Goal: Navigation & Orientation: Find specific page/section

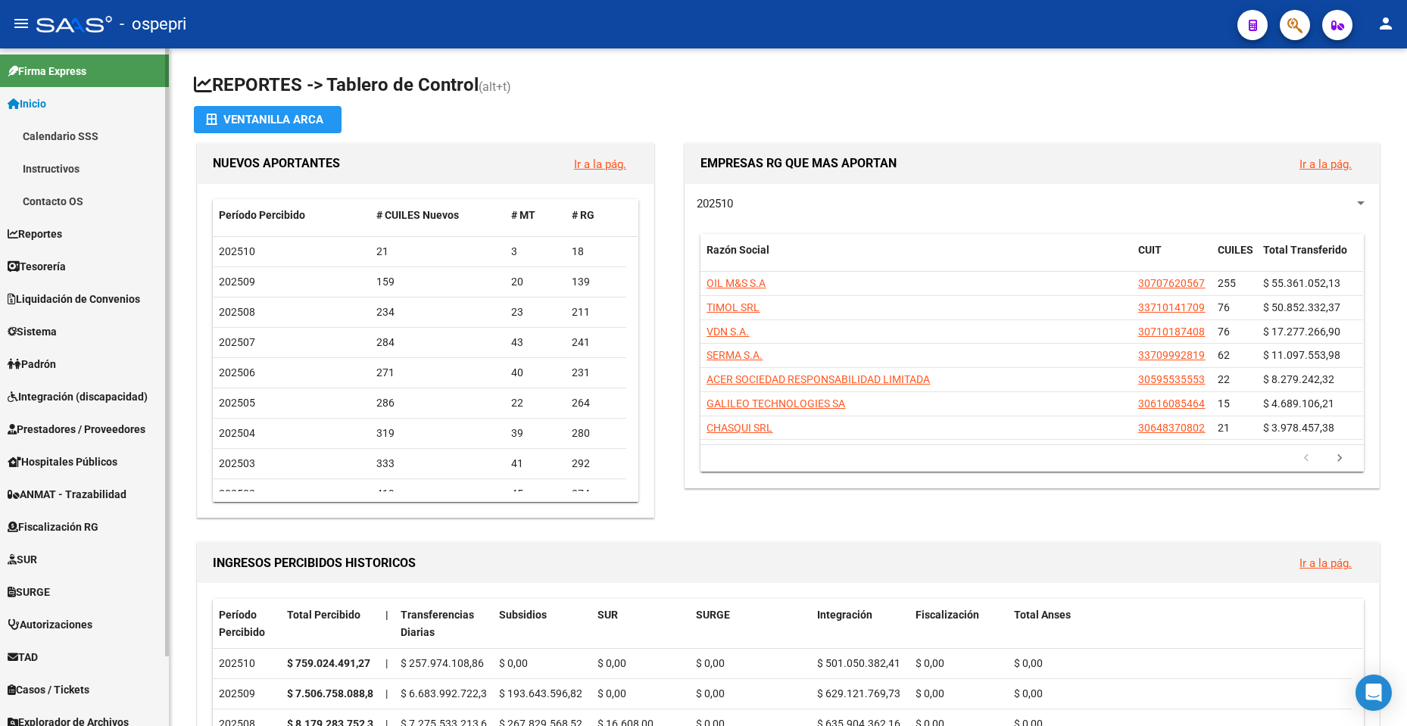
click at [71, 103] on link "Inicio" at bounding box center [84, 103] width 169 height 33
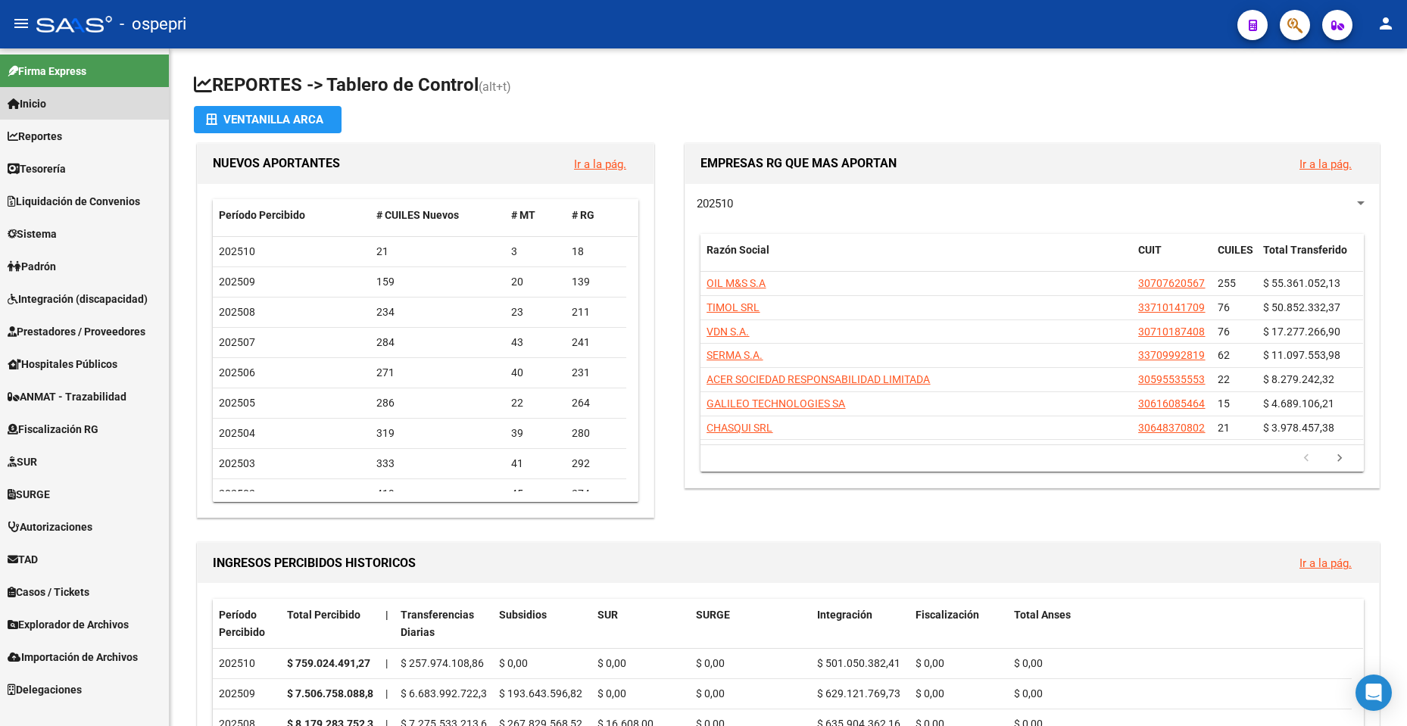
click at [71, 103] on link "Inicio" at bounding box center [84, 103] width 169 height 33
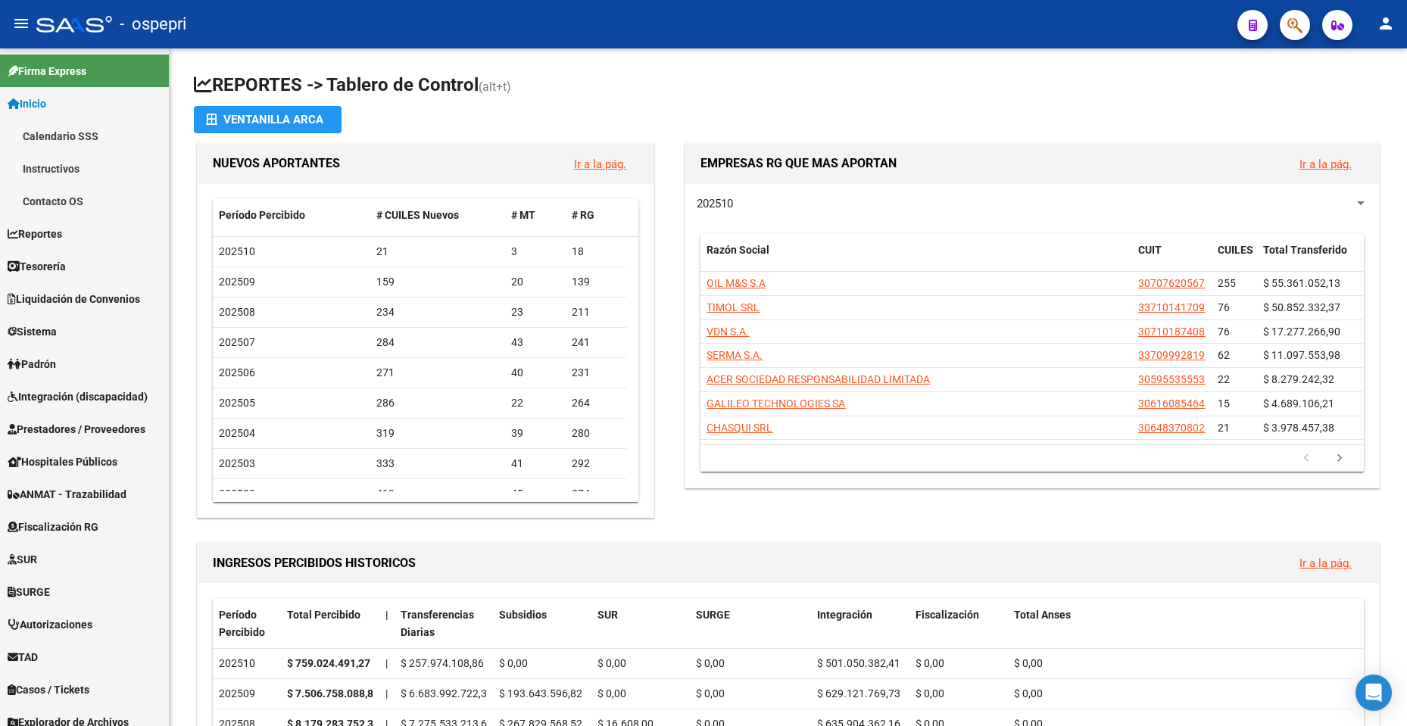
click at [380, 39] on div "- ospepri" at bounding box center [630, 24] width 1189 height 33
click at [42, 107] on span "Inicio" at bounding box center [27, 103] width 39 height 17
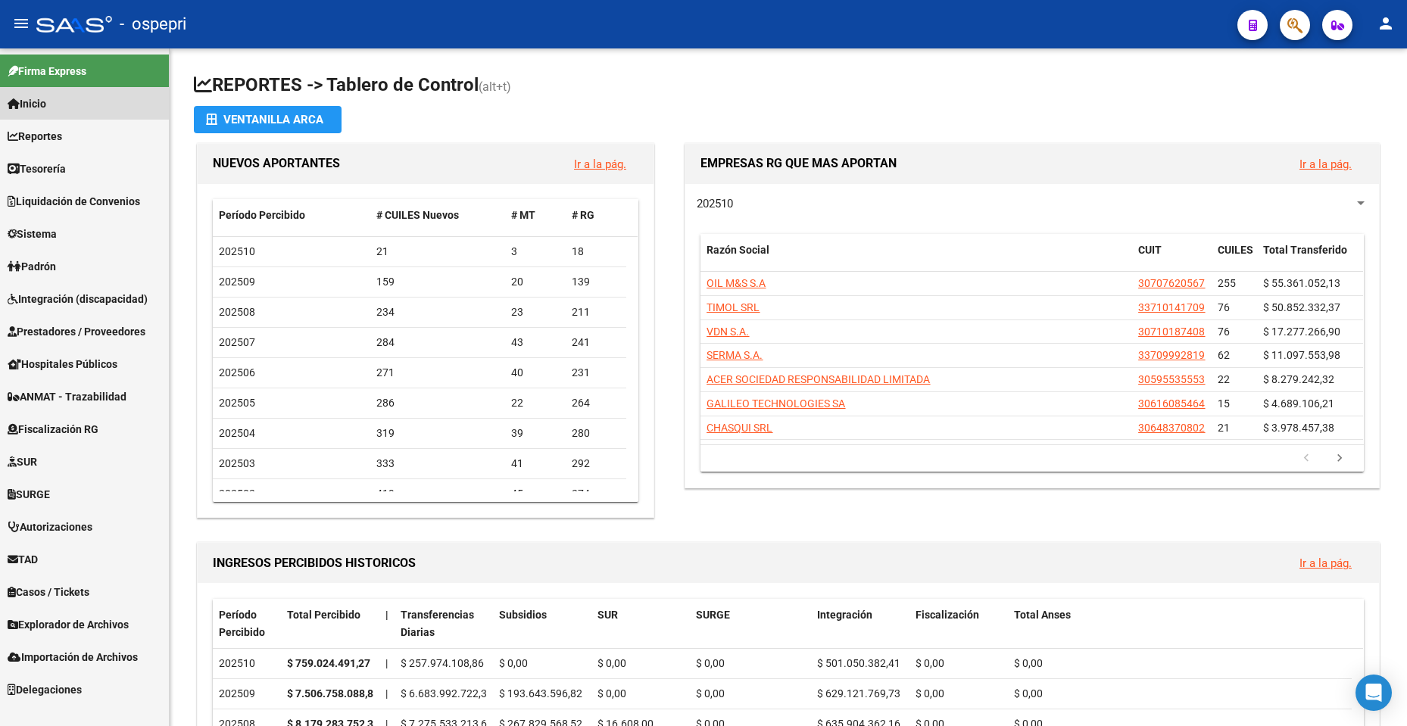
click at [42, 107] on span "Inicio" at bounding box center [27, 103] width 39 height 17
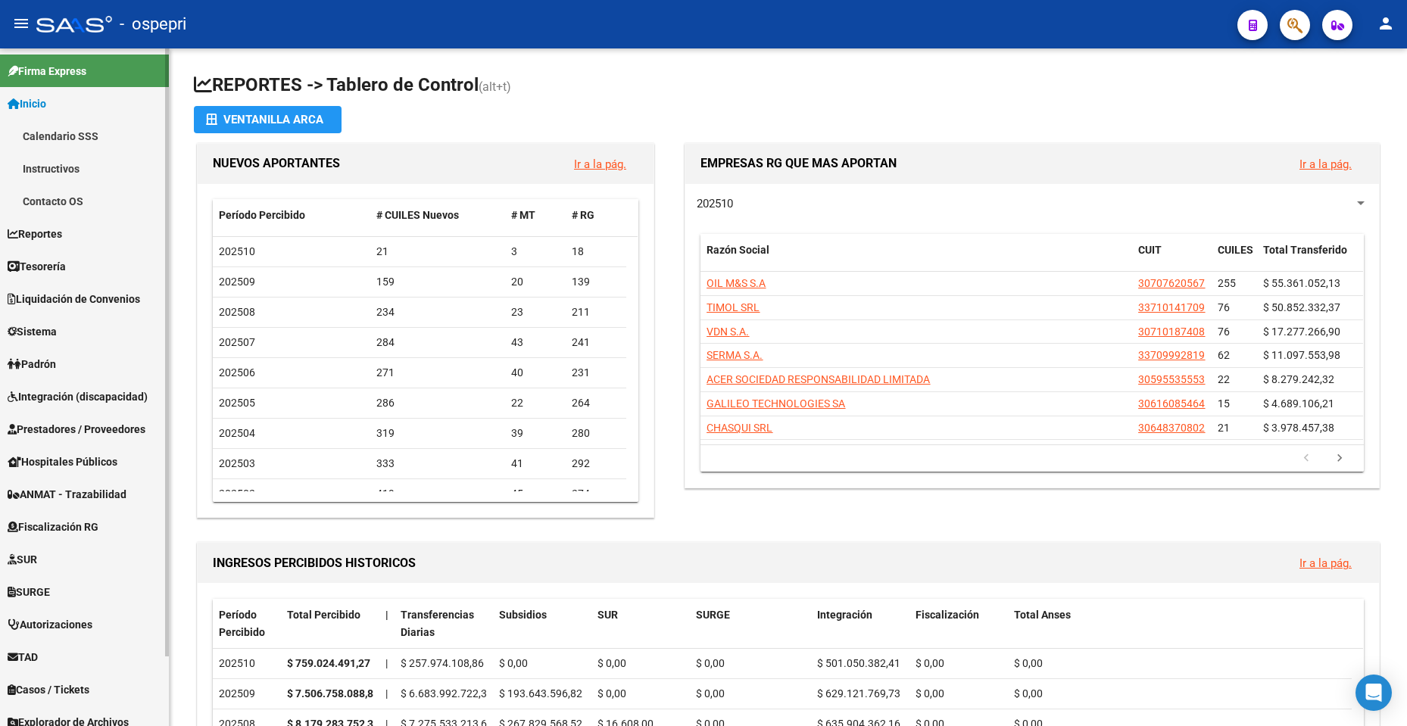
click at [72, 164] on link "Instructivos" at bounding box center [84, 168] width 169 height 33
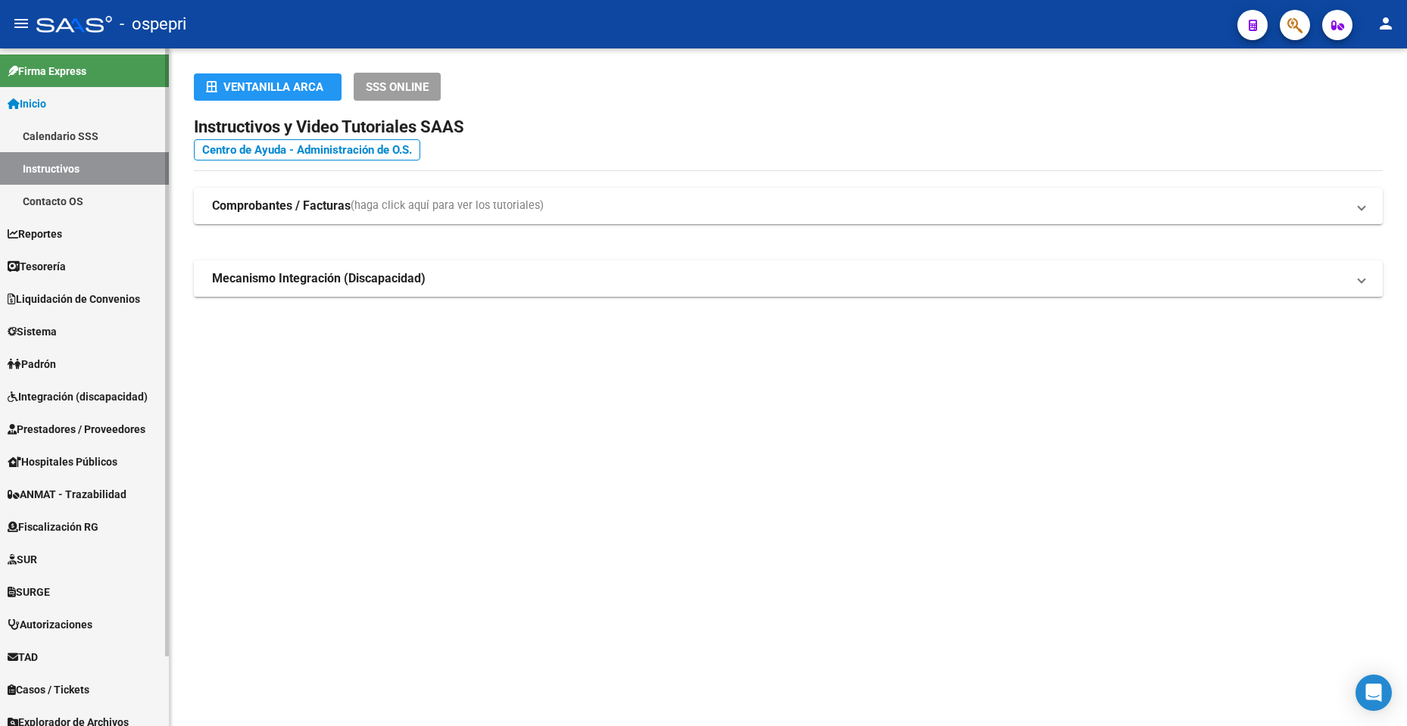
click at [78, 114] on link "Inicio" at bounding box center [84, 103] width 169 height 33
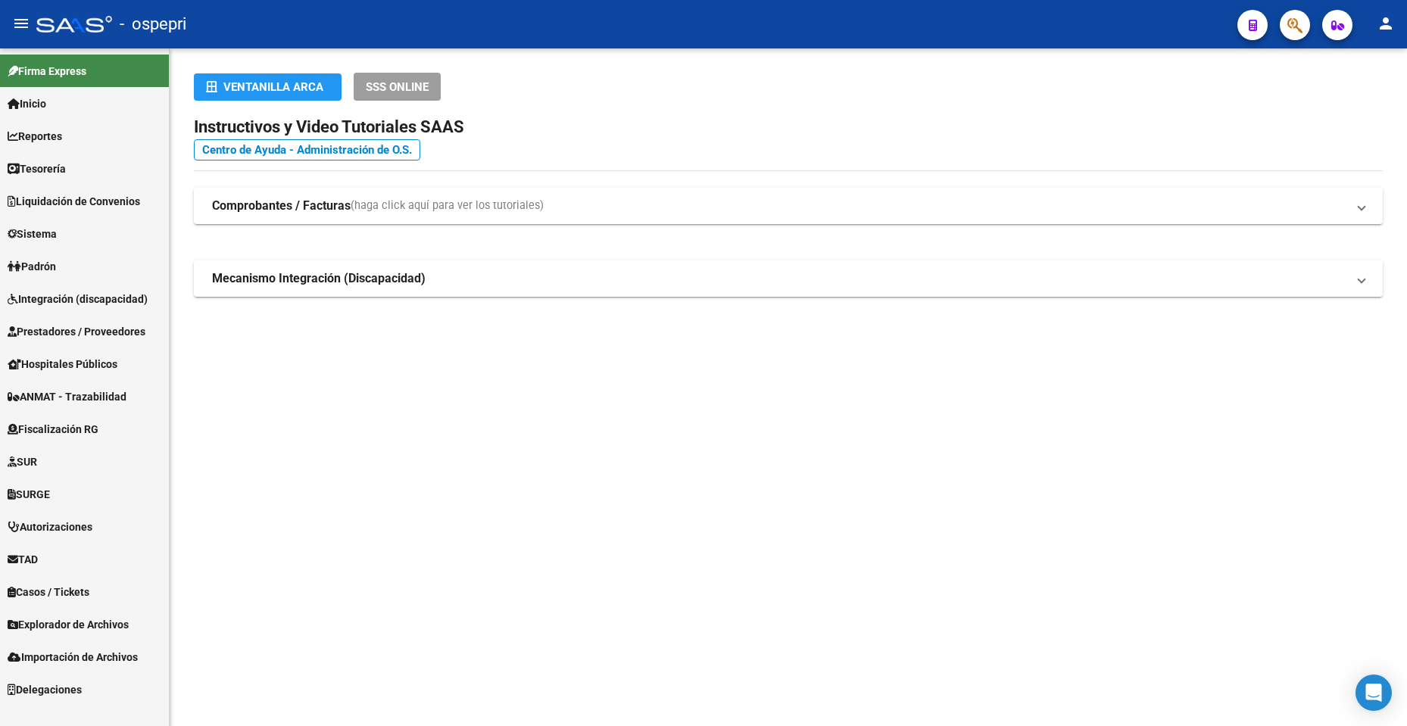
click at [86, 77] on span "Firma Express" at bounding box center [47, 71] width 79 height 17
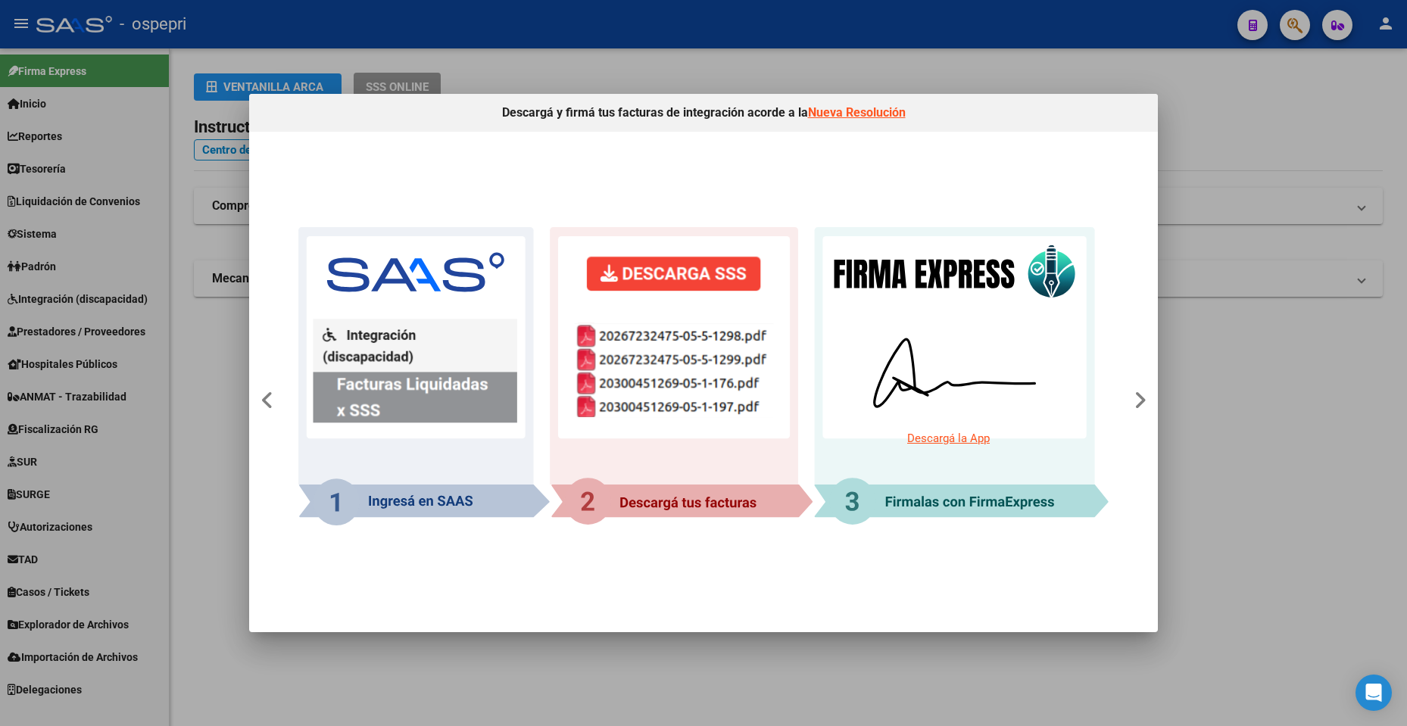
click at [74, 27] on div at bounding box center [703, 363] width 1407 height 726
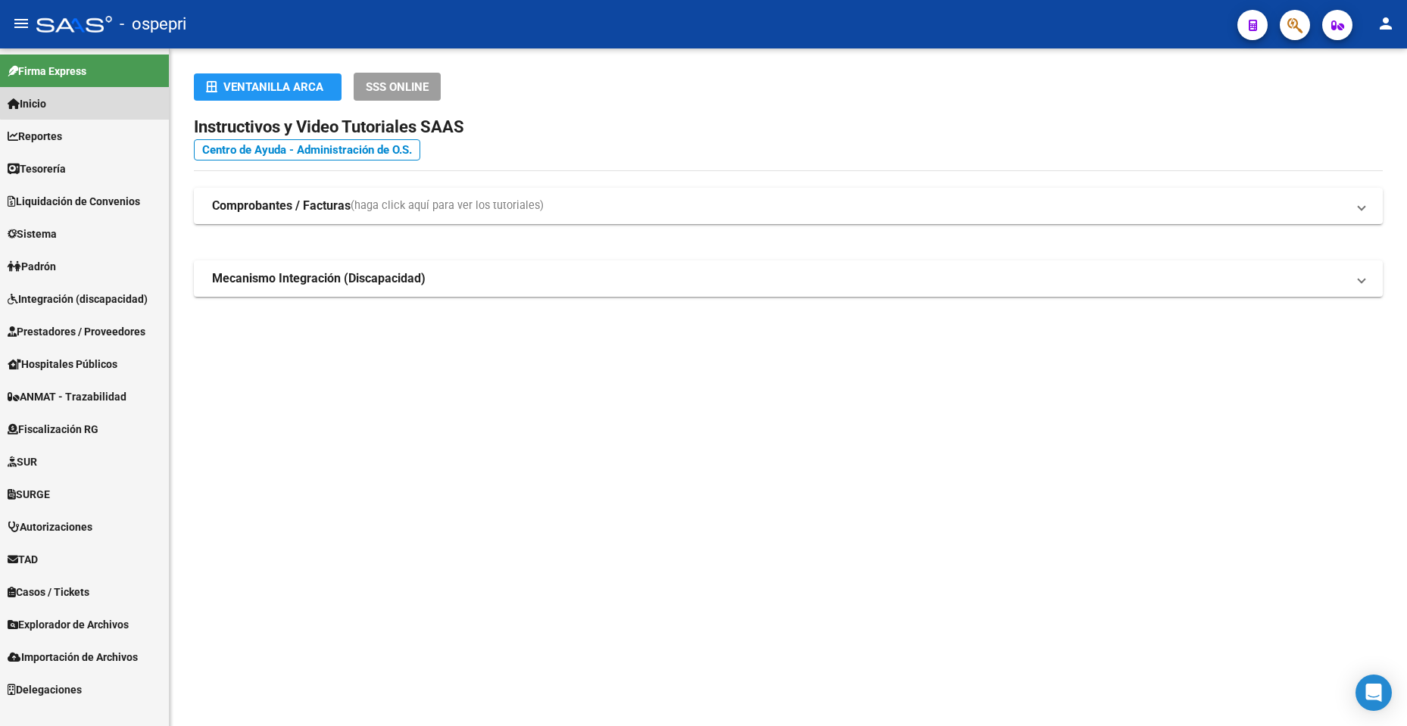
click at [87, 92] on link "Inicio" at bounding box center [84, 103] width 169 height 33
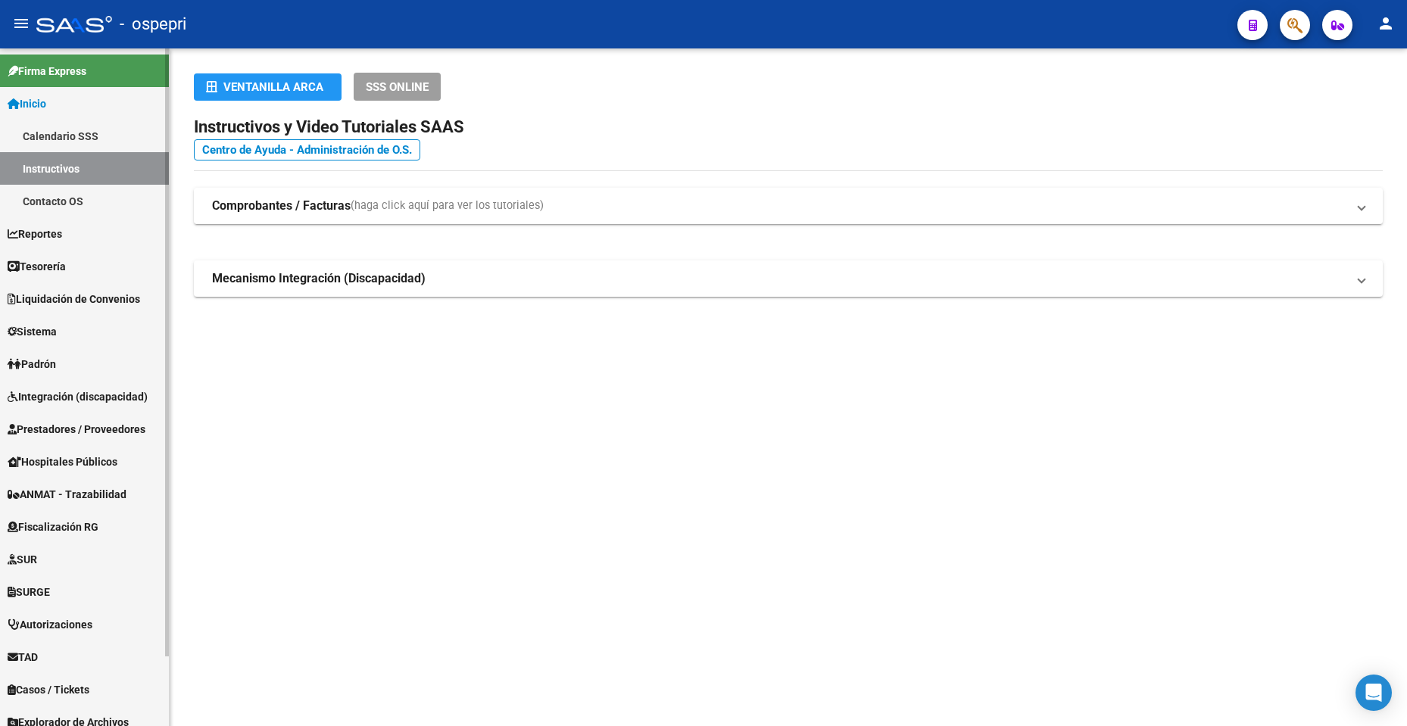
click at [87, 92] on link "Inicio" at bounding box center [84, 103] width 169 height 33
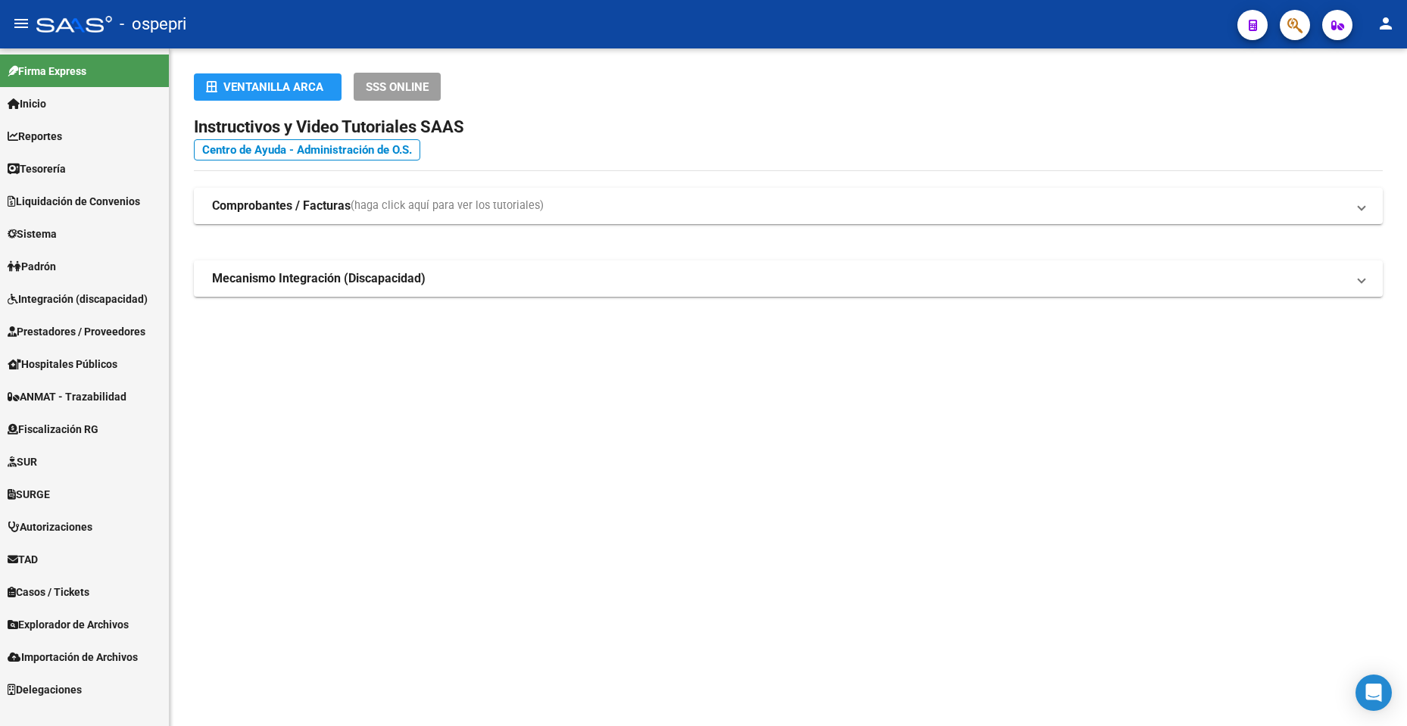
click at [76, 110] on link "Inicio" at bounding box center [84, 103] width 169 height 33
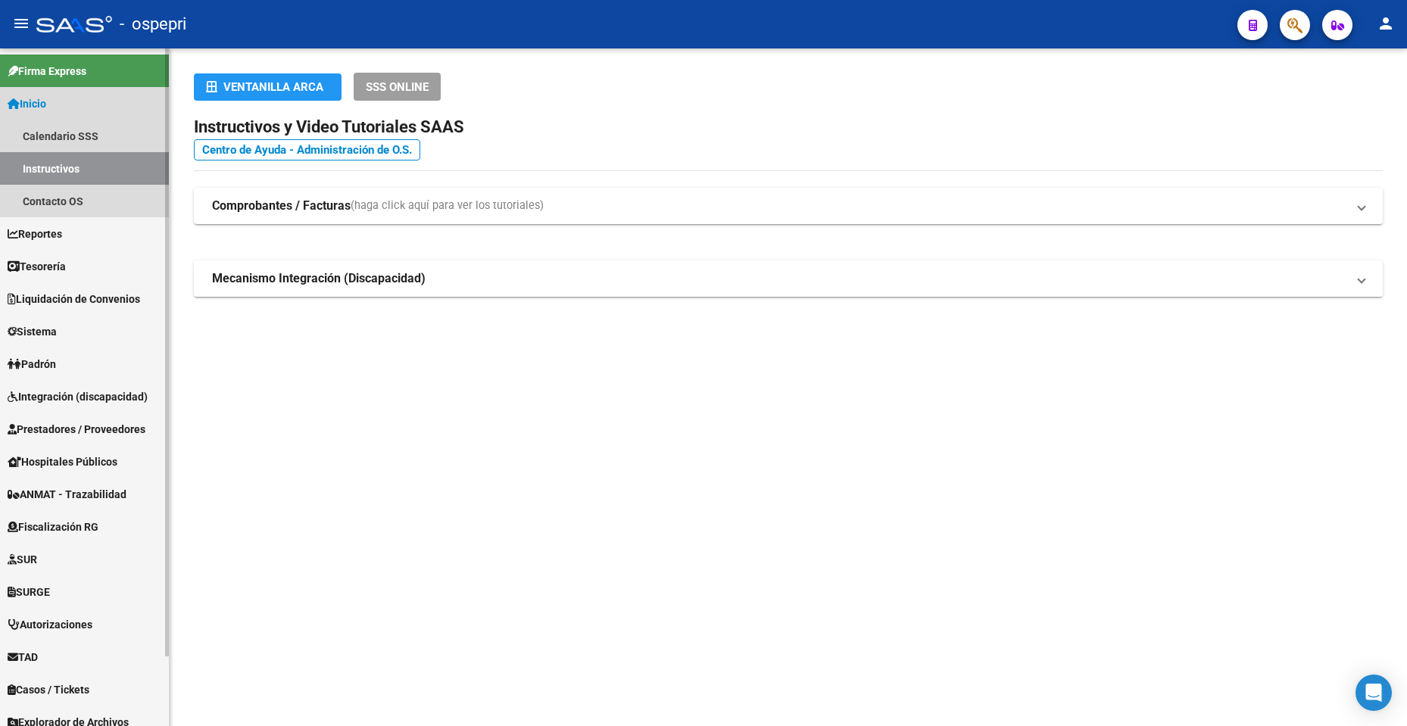
click at [57, 166] on link "Instructivos" at bounding box center [84, 168] width 169 height 33
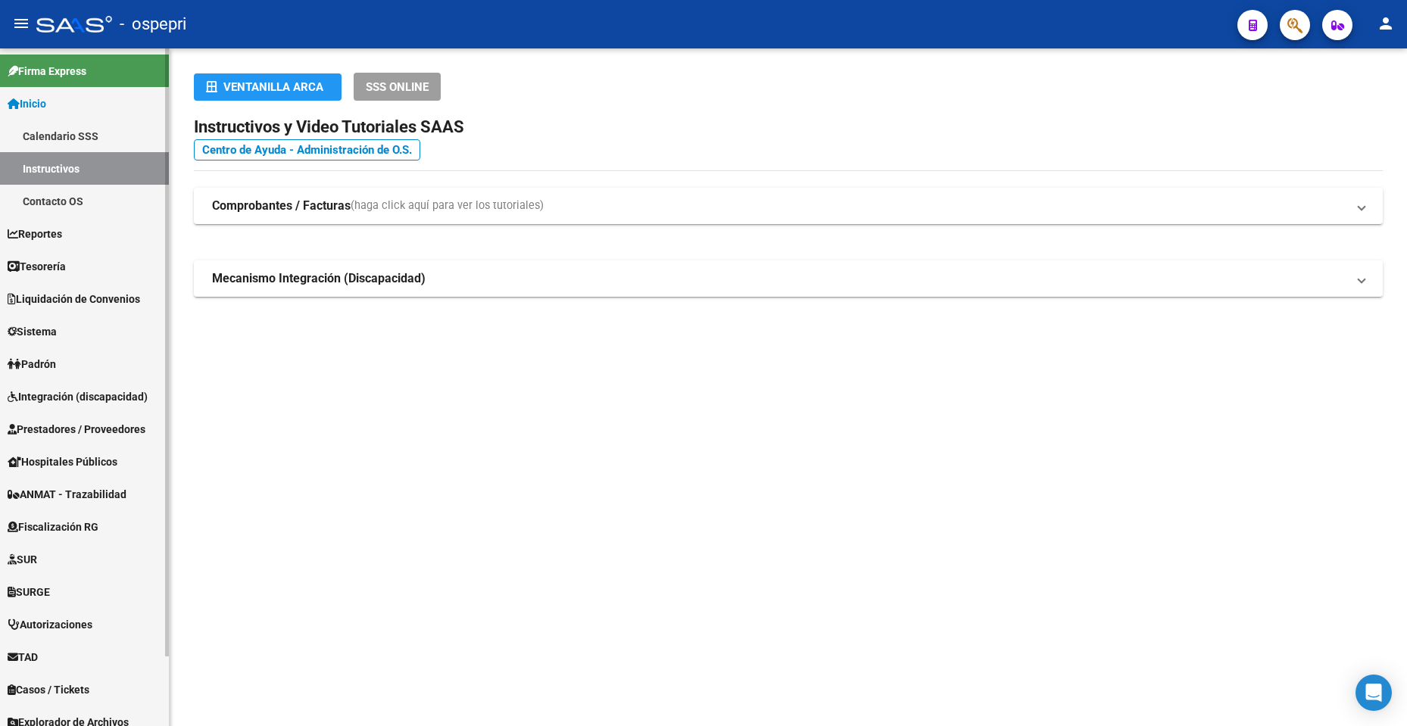
click at [83, 64] on span "Firma Express" at bounding box center [47, 71] width 79 height 17
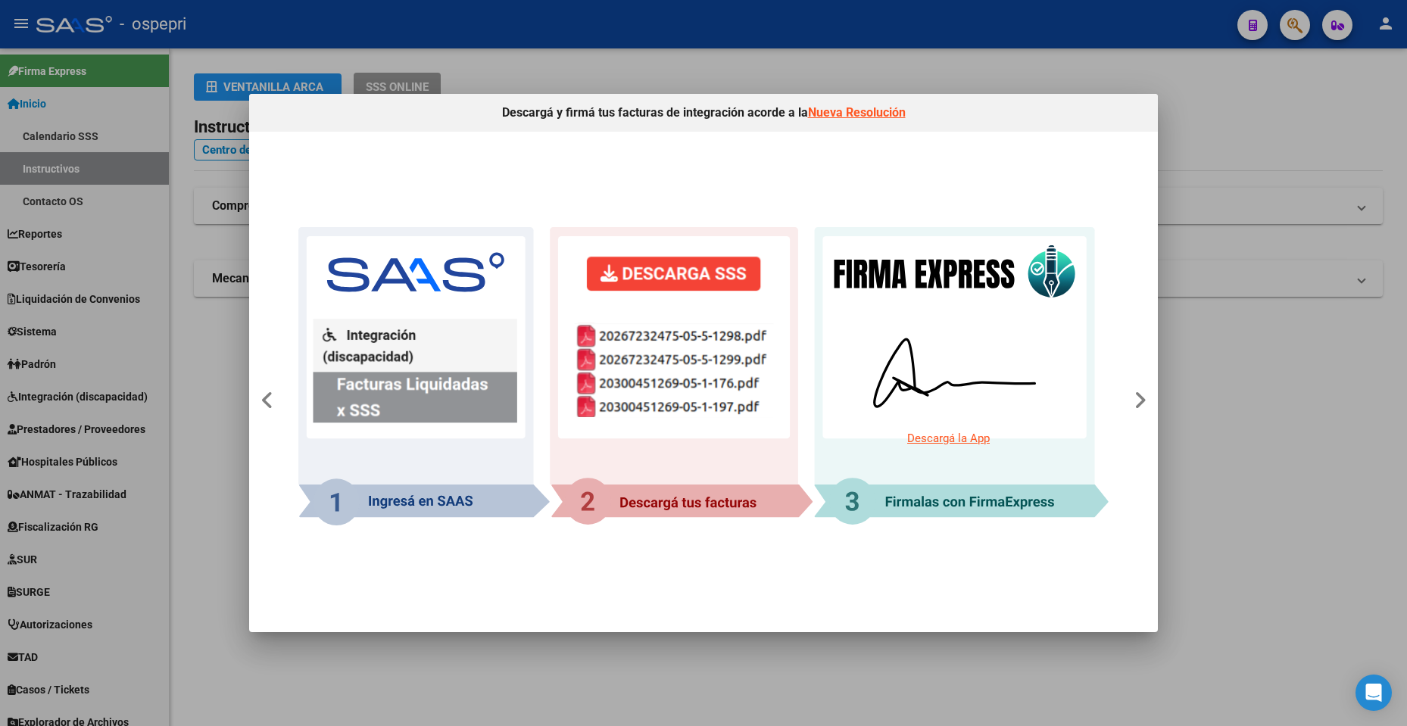
click at [1280, 370] on div at bounding box center [703, 363] width 1407 height 726
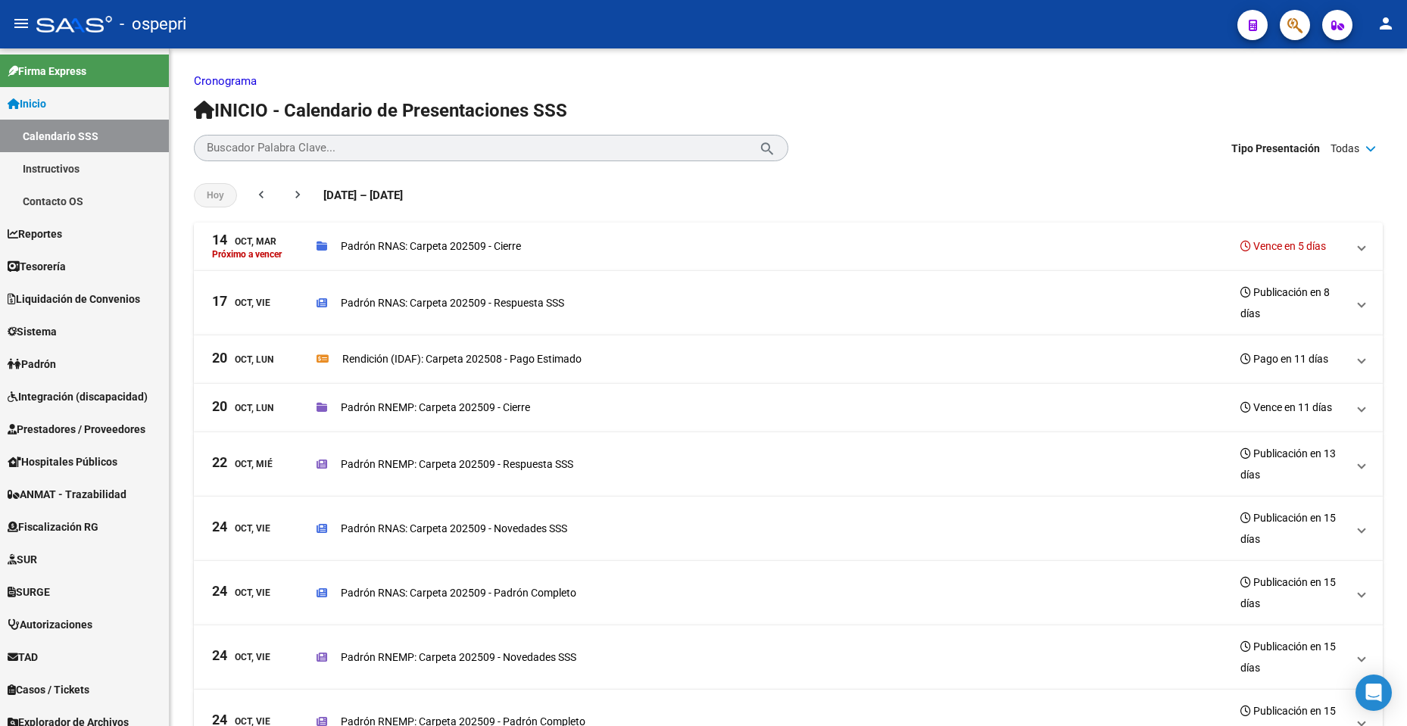
click at [1380, 26] on mat-icon "person" at bounding box center [1386, 23] width 18 height 18
click at [1366, 60] on button "person Mi Perfil" at bounding box center [1355, 63] width 92 height 36
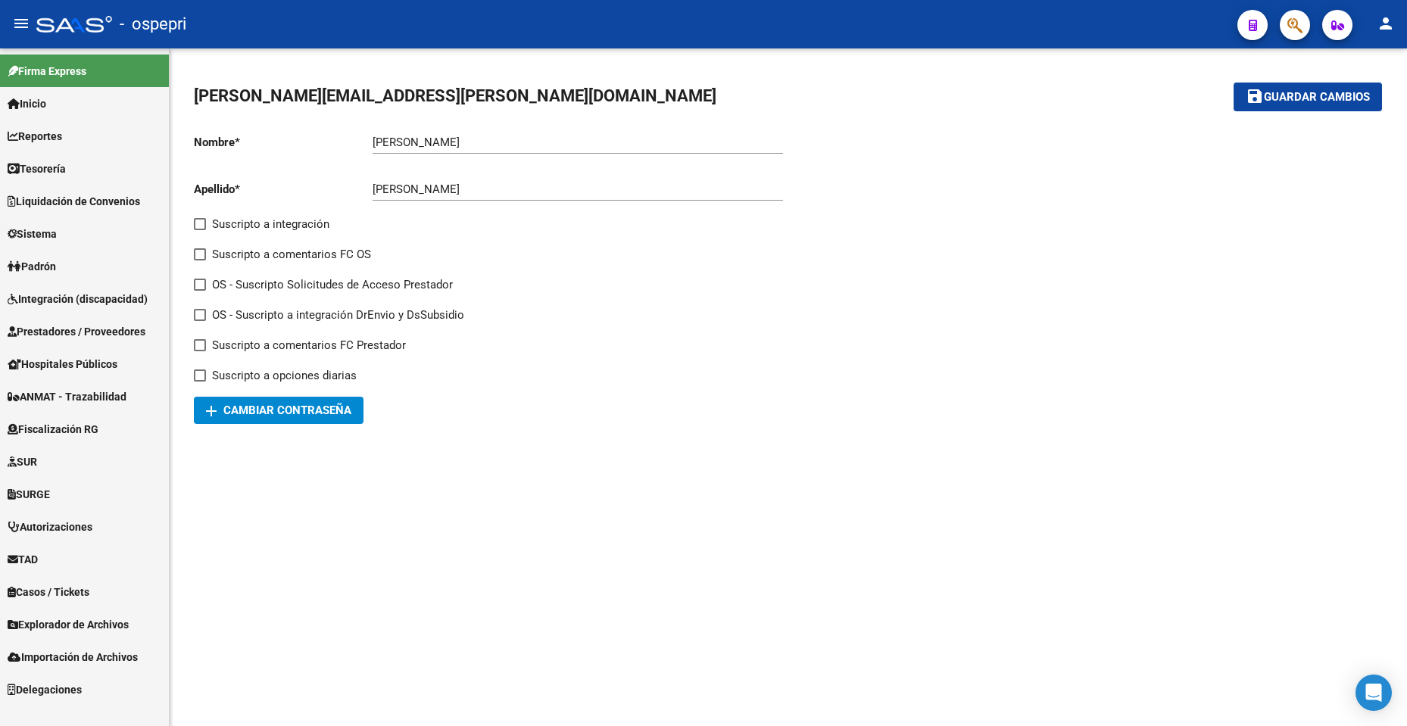
click at [52, 90] on link "Inicio" at bounding box center [84, 103] width 169 height 33
click at [856, 417] on div at bounding box center [1085, 272] width 594 height 303
click at [80, 105] on link "Inicio" at bounding box center [84, 103] width 169 height 33
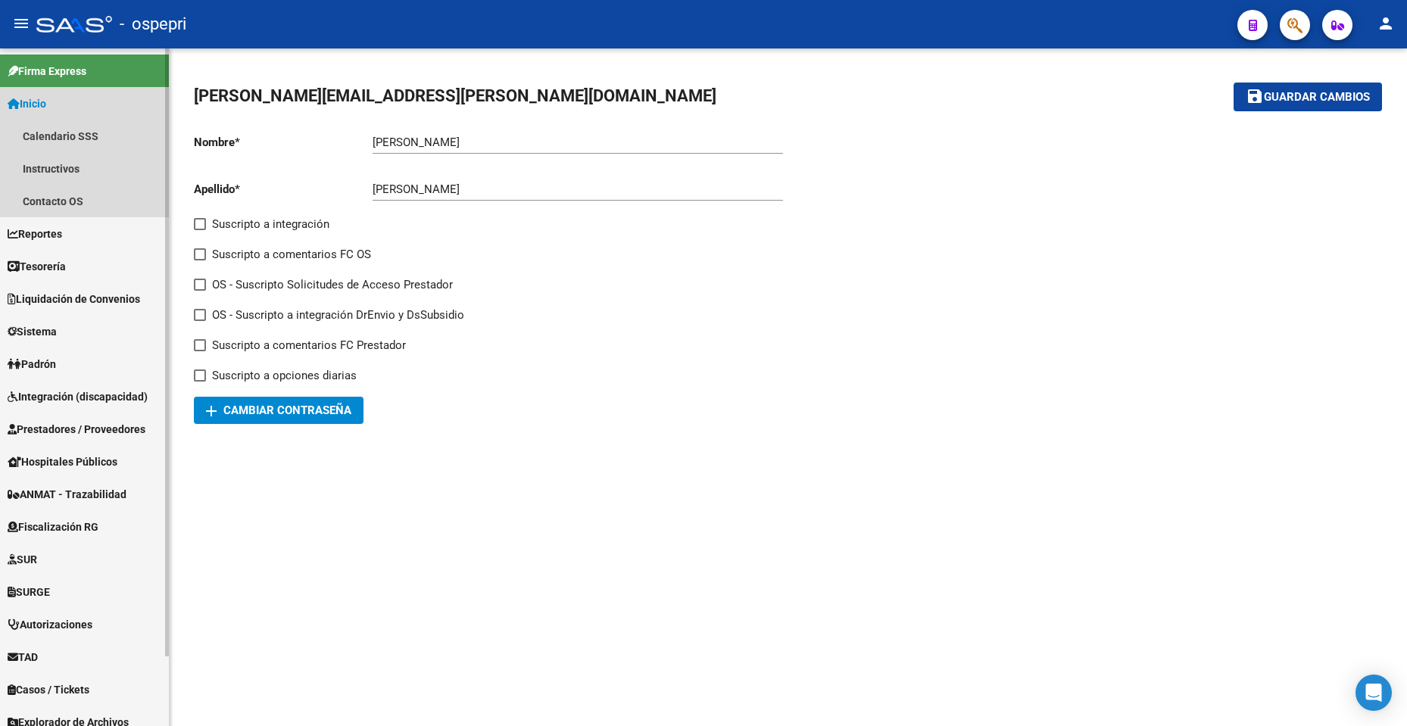
click at [61, 108] on link "Inicio" at bounding box center [84, 103] width 169 height 33
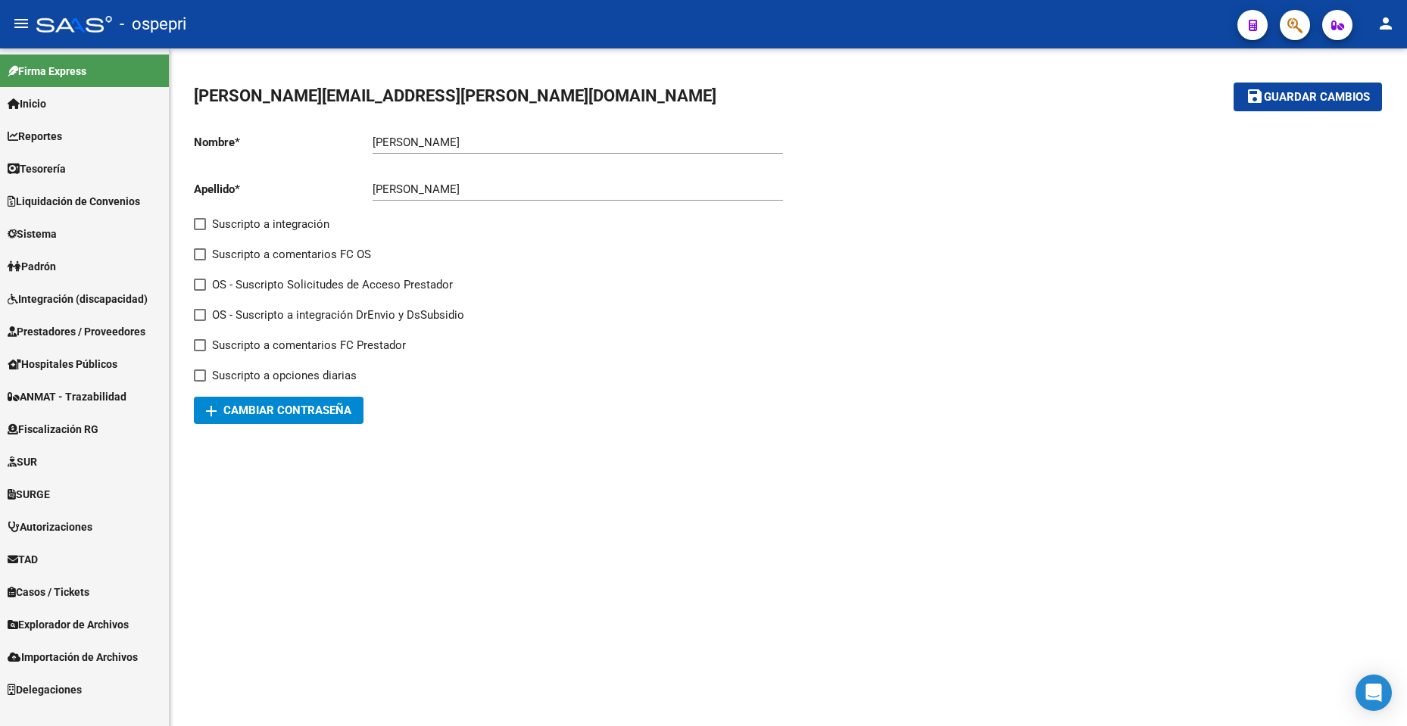
click at [63, 104] on link "Inicio" at bounding box center [84, 103] width 169 height 33
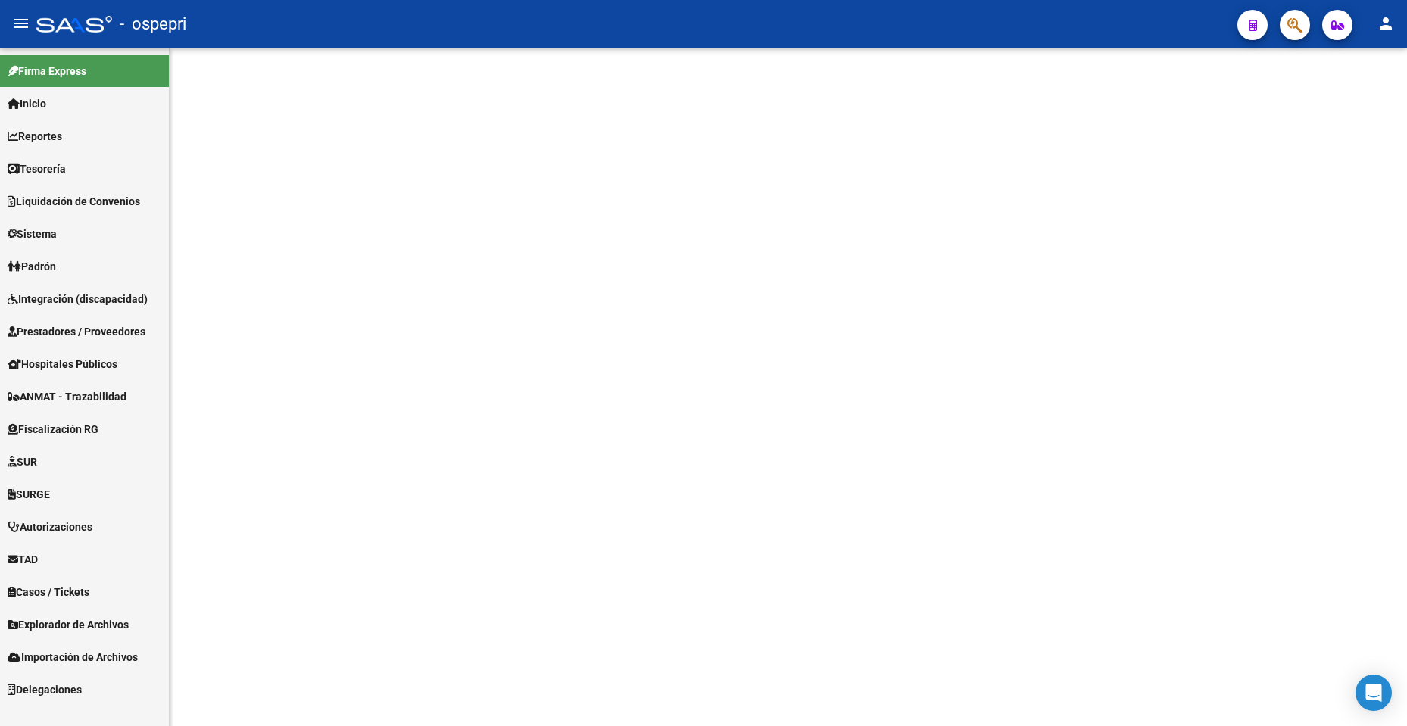
click at [121, 101] on link "Inicio" at bounding box center [84, 103] width 169 height 33
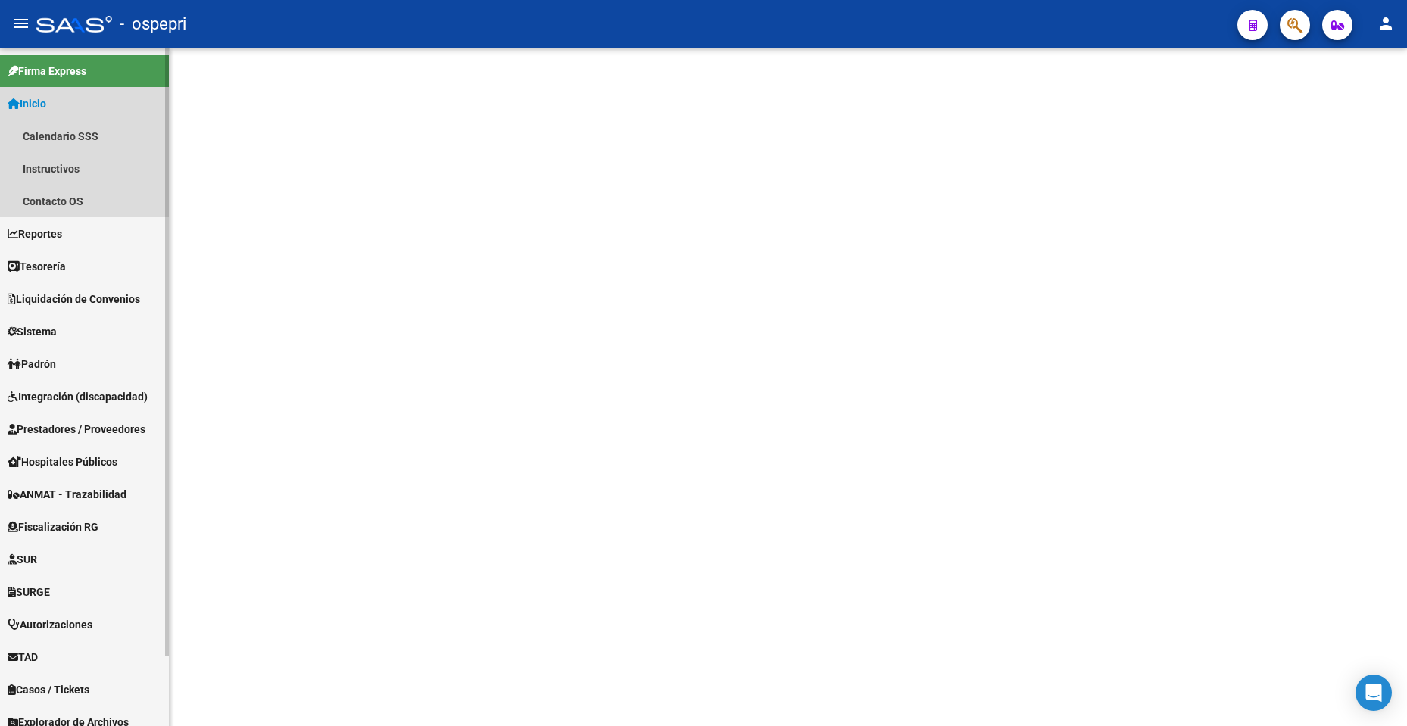
click at [73, 107] on link "Inicio" at bounding box center [84, 103] width 169 height 33
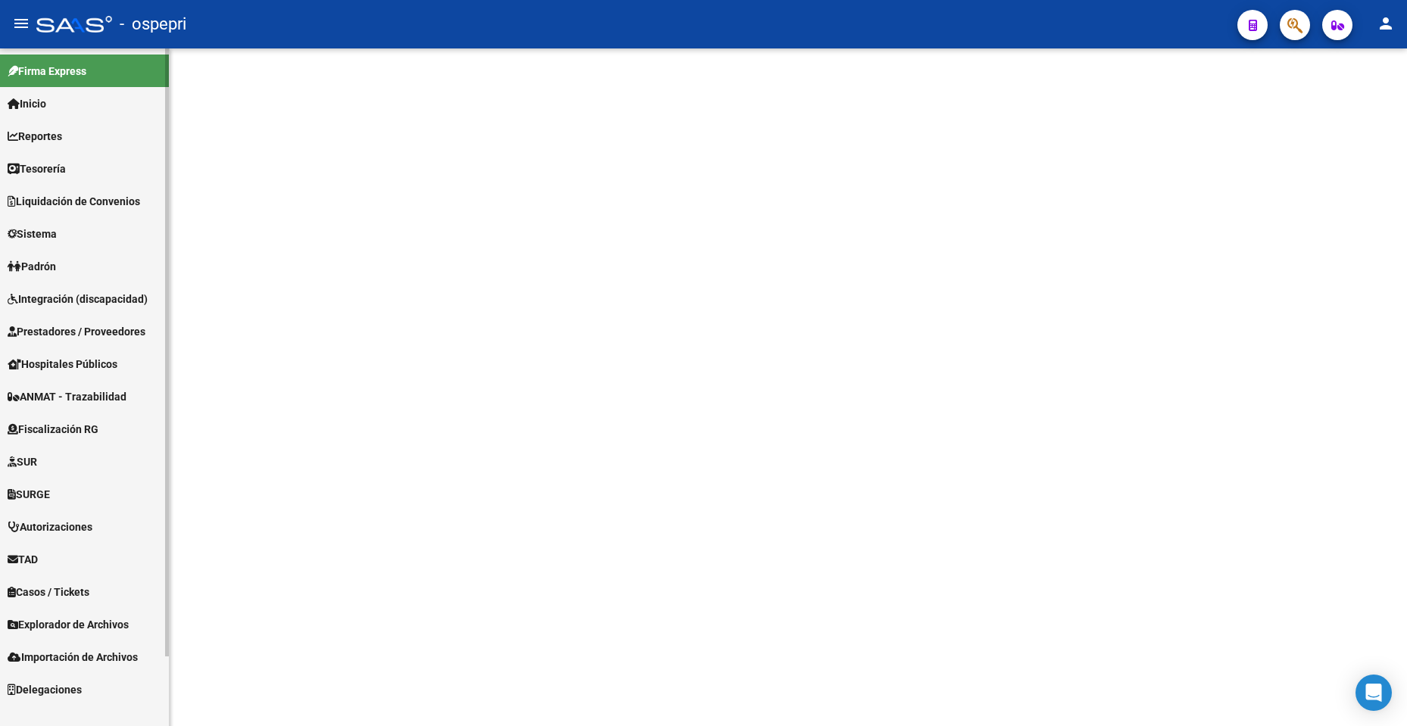
click at [67, 104] on link "Inicio" at bounding box center [84, 103] width 169 height 33
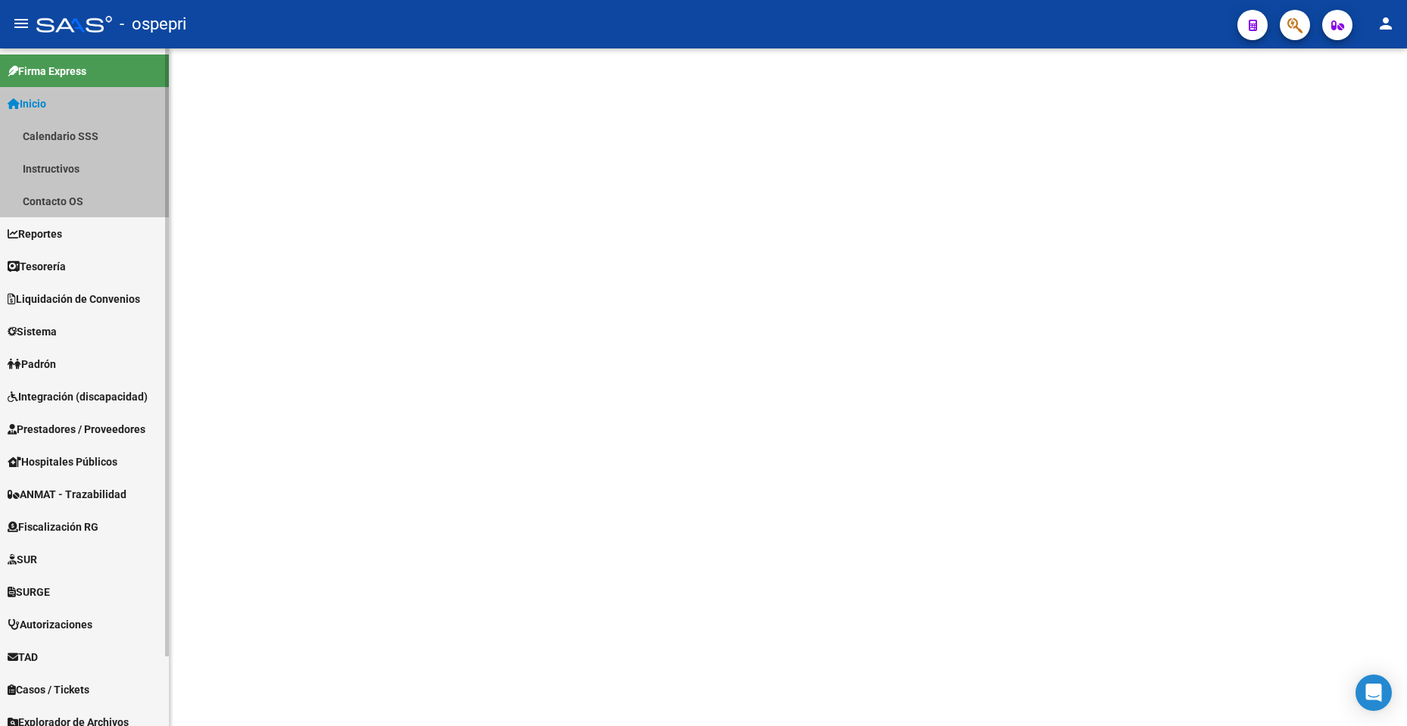
click at [67, 104] on link "Inicio" at bounding box center [84, 103] width 169 height 33
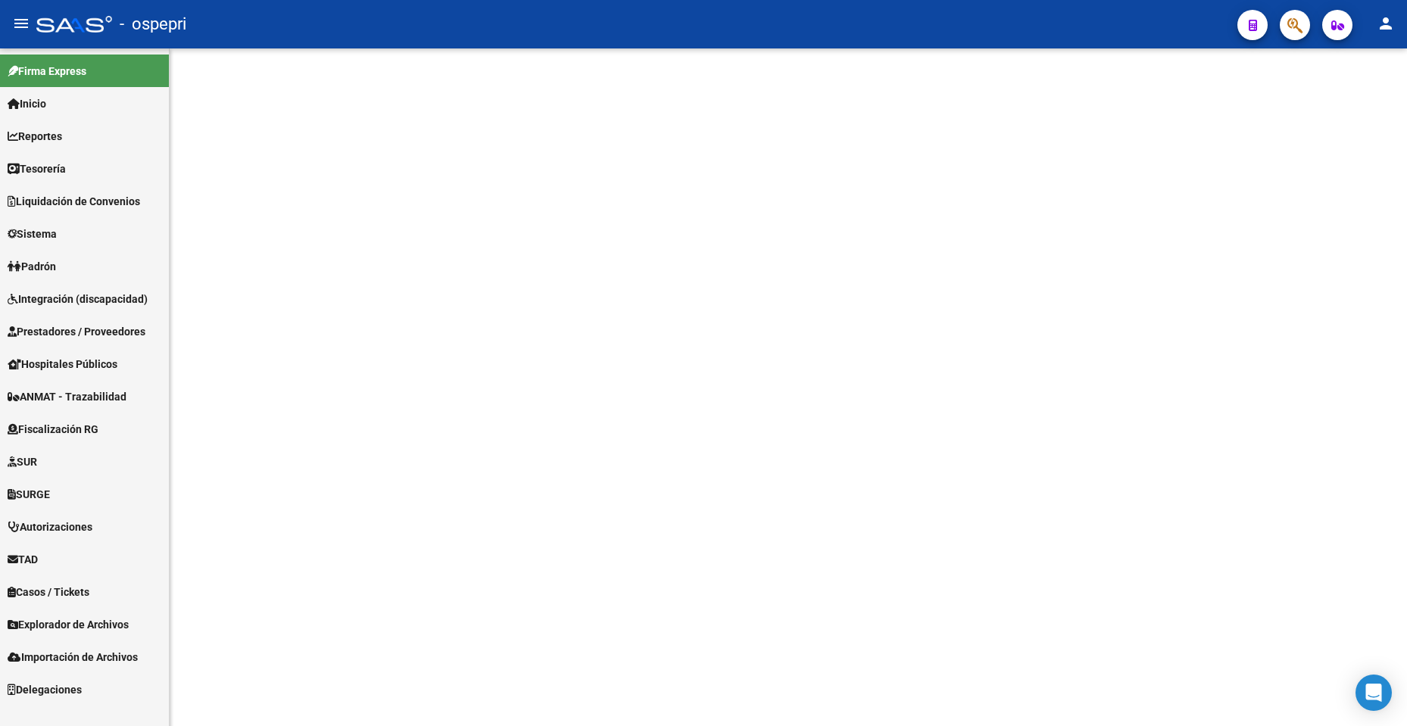
click at [67, 104] on link "Inicio" at bounding box center [84, 103] width 169 height 33
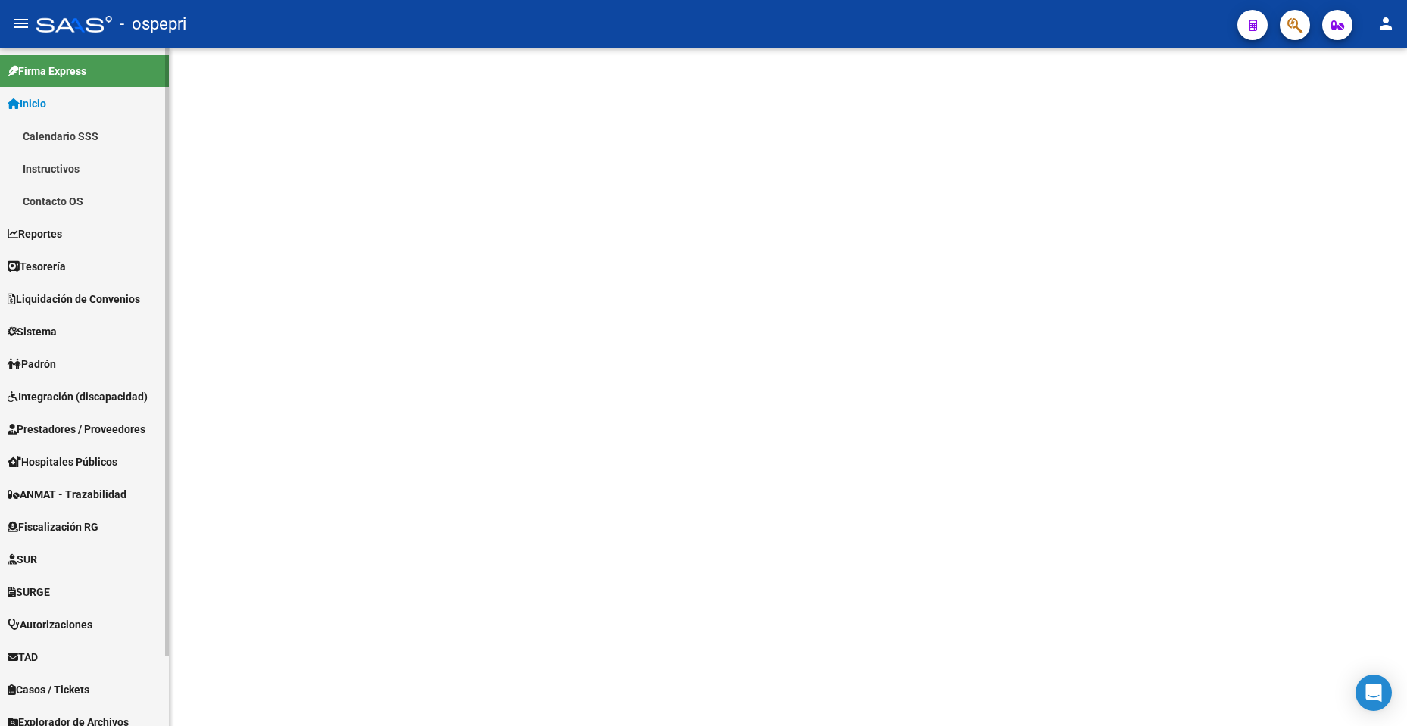
click at [80, 139] on link "Calendario SSS" at bounding box center [84, 136] width 169 height 33
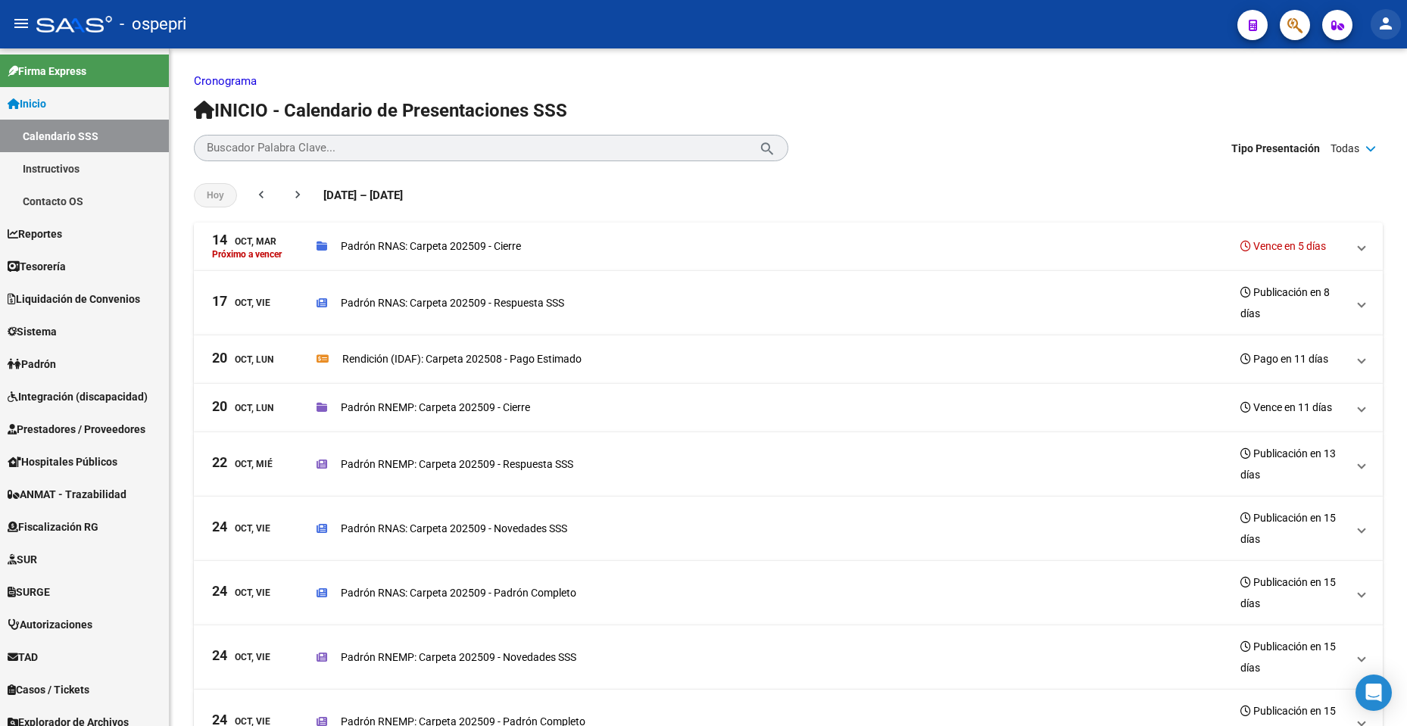
click at [1383, 27] on mat-icon "person" at bounding box center [1386, 23] width 18 height 18
click at [176, 523] on div at bounding box center [703, 363] width 1407 height 726
click at [694, 88] on p "Cronograma" at bounding box center [788, 81] width 1189 height 17
